Goal: Find specific page/section: Find specific page/section

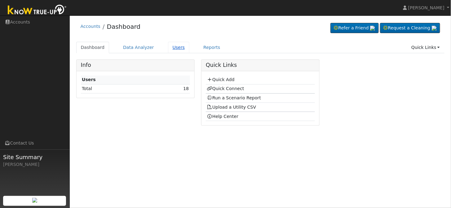
drag, startPoint x: 177, startPoint y: 46, endPoint x: 171, endPoint y: 47, distance: 5.7
click at [177, 46] on link "Users" at bounding box center [179, 47] width 22 height 11
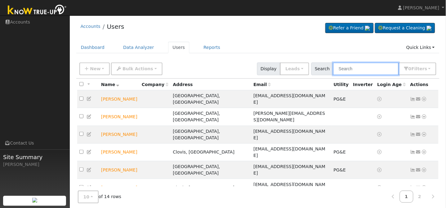
click at [361, 66] on input "text" at bounding box center [366, 69] width 66 height 13
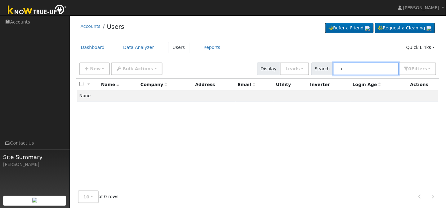
type input "j"
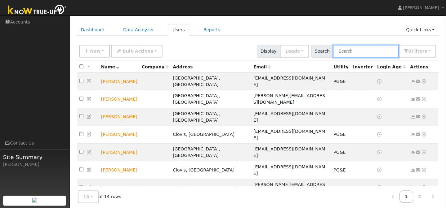
scroll to position [33, 0]
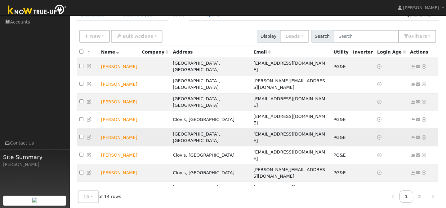
click at [85, 129] on td at bounding box center [88, 138] width 22 height 18
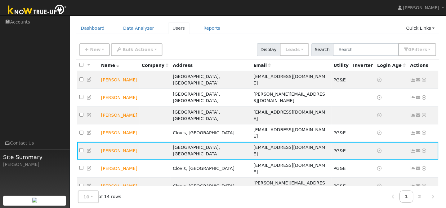
scroll to position [18, 0]
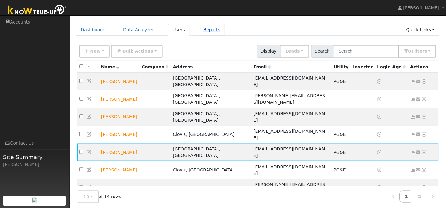
click at [206, 33] on link "Reports" at bounding box center [212, 29] width 26 height 11
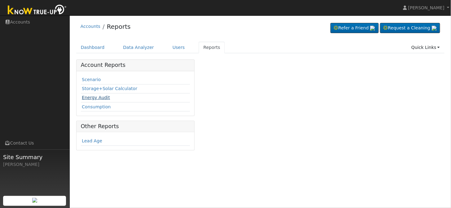
click at [95, 95] on link "Energy Audit" at bounding box center [96, 97] width 28 height 5
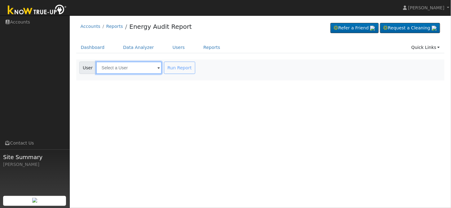
click at [110, 68] on input "text" at bounding box center [129, 68] width 66 height 12
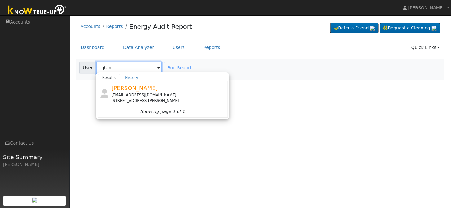
type input "ghan"
click at [252, 88] on div "User Profile First name Last name Email Email Notifications No Emails No Emails…" at bounding box center [260, 111] width 381 height 193
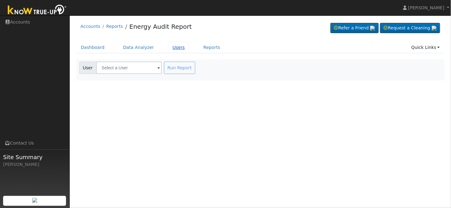
click at [169, 46] on link "Users" at bounding box center [179, 47] width 22 height 11
